Goal: Information Seeking & Learning: Find specific fact

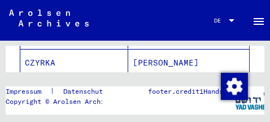
scroll to position [327, 0]
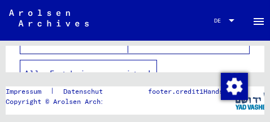
click at [150, 69] on icon "button" at bounding box center [149, 73] width 6 height 8
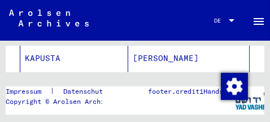
scroll to position [869, 0]
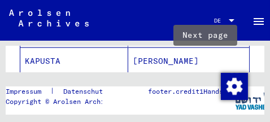
click at [209, 89] on icon "Next page" at bounding box center [211, 93] width 5 height 8
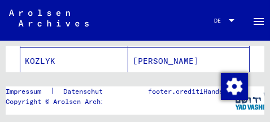
click at [209, 89] on icon "Next page" at bounding box center [211, 93] width 5 height 8
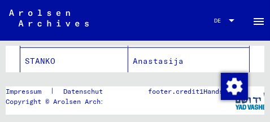
click at [209, 89] on icon "Next page" at bounding box center [211, 93] width 5 height 8
type input "*"
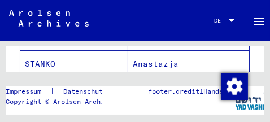
scroll to position [240, 0]
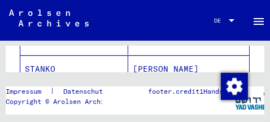
click at [70, 56] on mat-cell "STANKO" at bounding box center [74, 69] width 108 height 28
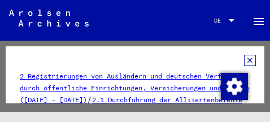
click at [244, 60] on icon at bounding box center [250, 60] width 12 height 11
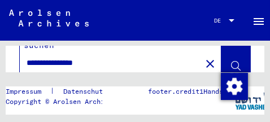
scroll to position [23, 0]
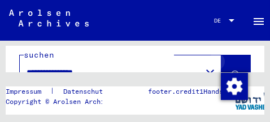
click at [231, 71] on icon at bounding box center [236, 76] width 10 height 10
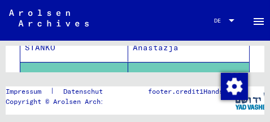
scroll to position [231, 0]
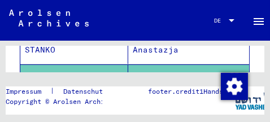
click at [73, 64] on mat-cell "STANKO" at bounding box center [74, 78] width 108 height 28
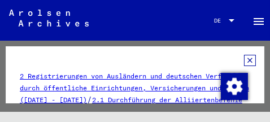
click at [244, 58] on icon at bounding box center [250, 60] width 12 height 11
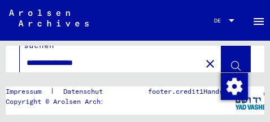
scroll to position [23, 0]
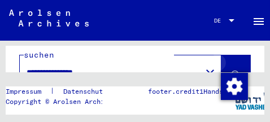
click at [231, 71] on icon at bounding box center [236, 76] width 10 height 10
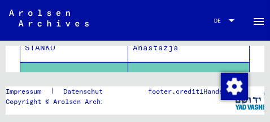
scroll to position [256, 0]
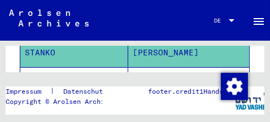
click at [51, 67] on mat-cell "STANKO" at bounding box center [74, 81] width 108 height 28
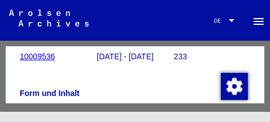
scroll to position [267, 0]
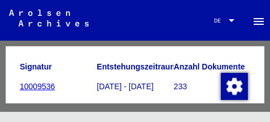
click at [34, 78] on icon at bounding box center [47, 76] width 28 height 45
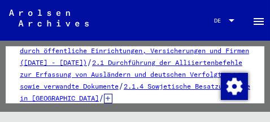
scroll to position [0, 0]
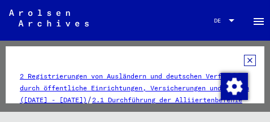
click at [244, 59] on icon at bounding box center [250, 60] width 12 height 11
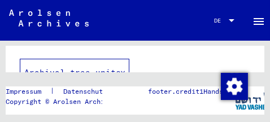
scroll to position [69, 0]
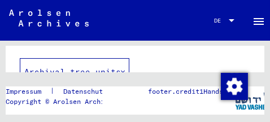
click at [123, 68] on icon at bounding box center [123, 72] width 4 height 8
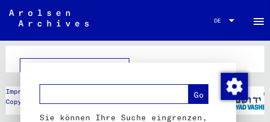
scroll to position [176, 0]
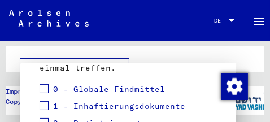
click at [169, 54] on div at bounding box center [135, 61] width 270 height 122
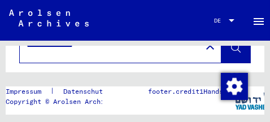
scroll to position [23, 0]
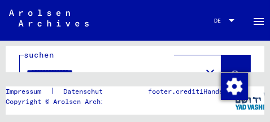
click at [231, 71] on icon at bounding box center [236, 76] width 10 height 10
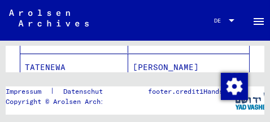
scroll to position [303, 0]
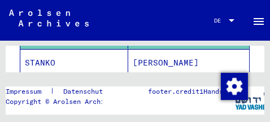
click at [111, 52] on mat-cell "STANKO" at bounding box center [74, 63] width 108 height 28
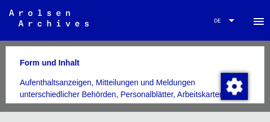
scroll to position [257, 0]
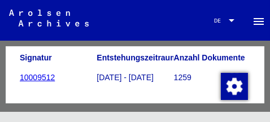
click at [31, 72] on button at bounding box center [47, 77] width 36 height 36
click at [30, 72] on button at bounding box center [47, 77] width 36 height 36
click at [29, 73] on link "10009512" at bounding box center [37, 77] width 35 height 9
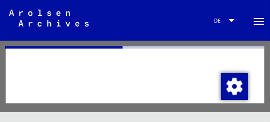
click at [29, 72] on div at bounding box center [135, 74] width 259 height 57
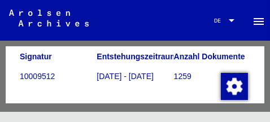
scroll to position [257, 0]
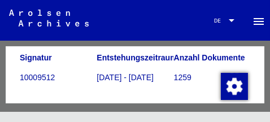
click at [42, 73] on icon at bounding box center [47, 76] width 28 height 45
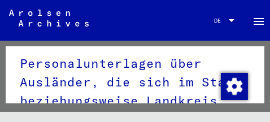
scroll to position [51, 0]
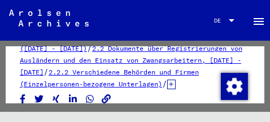
click at [167, 89] on icon at bounding box center [171, 85] width 8 height 10
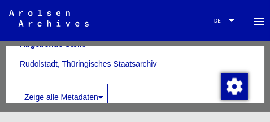
scroll to position [411, 0]
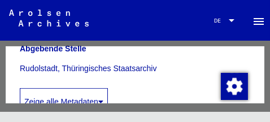
click at [101, 98] on icon at bounding box center [100, 102] width 5 height 8
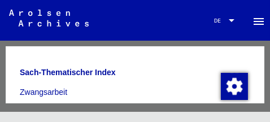
scroll to position [720, 0]
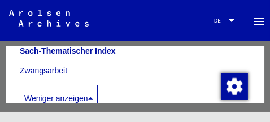
click at [93, 94] on icon at bounding box center [90, 98] width 5 height 8
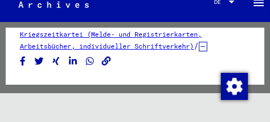
scroll to position [14, 0]
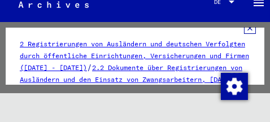
click at [245, 28] on icon at bounding box center [250, 28] width 12 height 11
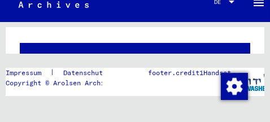
scroll to position [93, 0]
